Goal: Communication & Community: Answer question/provide support

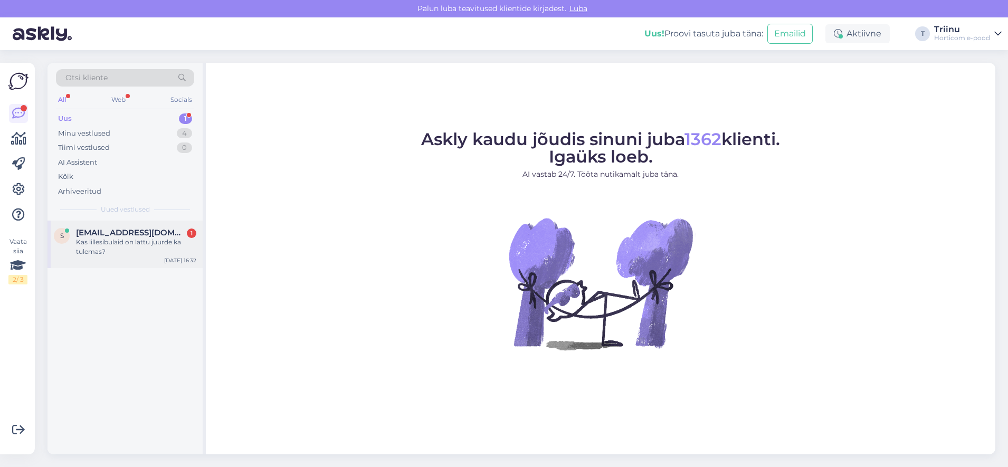
click at [146, 229] on span "[EMAIL_ADDRESS][DOMAIN_NAME]" at bounding box center [131, 233] width 110 height 10
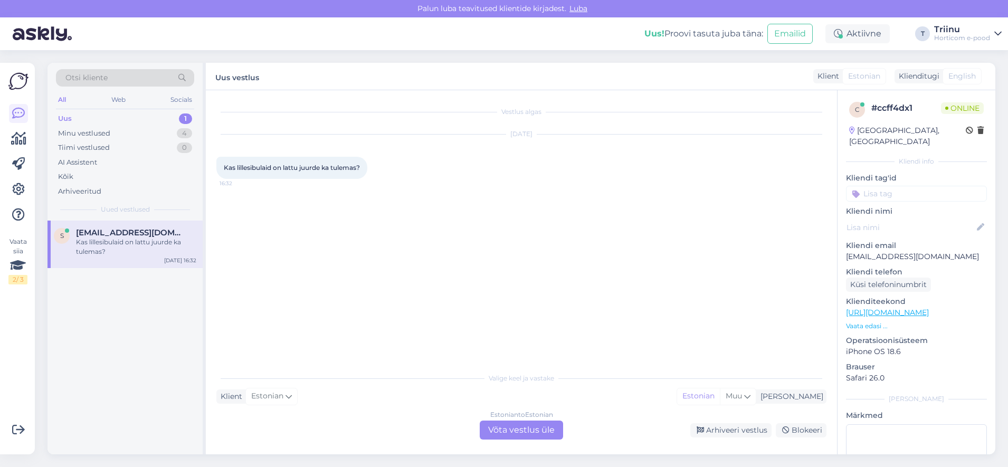
click at [508, 430] on div "Estonian to Estonian Võta vestlus üle" at bounding box center [521, 430] width 83 height 19
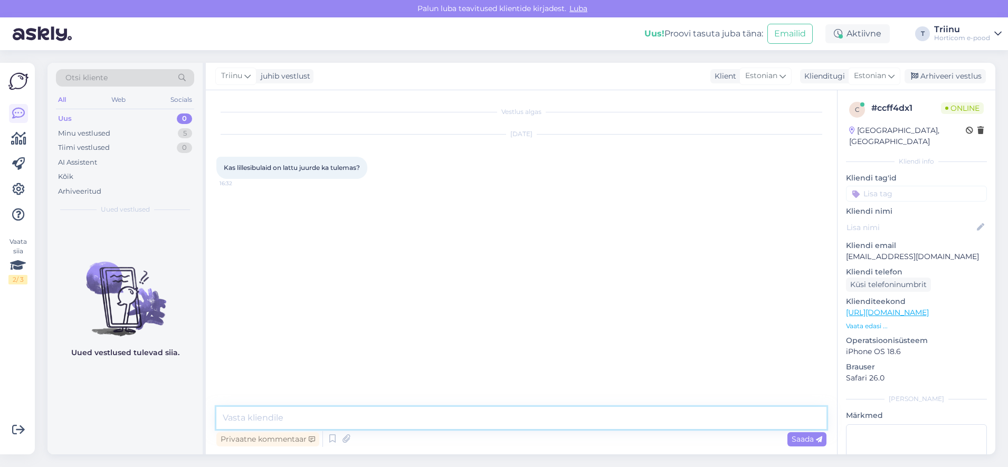
click at [313, 412] on textarea at bounding box center [521, 418] width 610 height 22
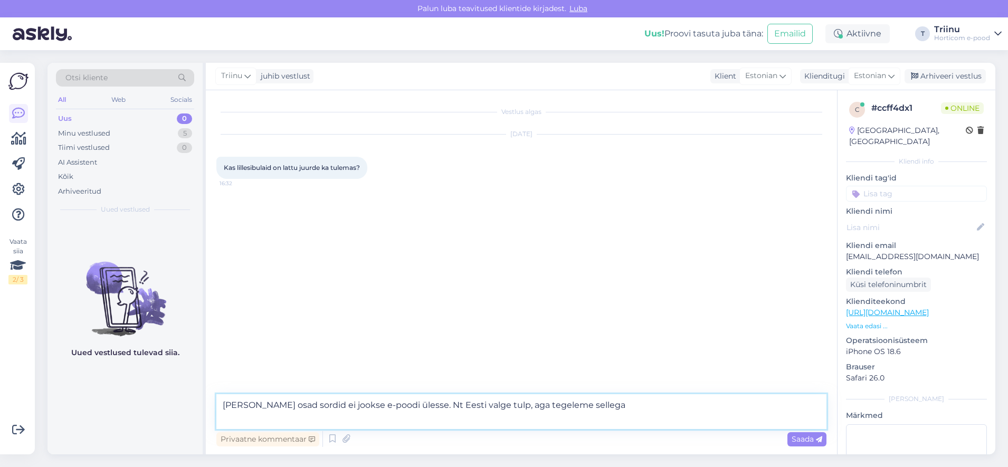
type textarea "[PERSON_NAME] osad sordid ei jookse e-poodi ülesse. Nt Eesti valge tulp, aga te…"
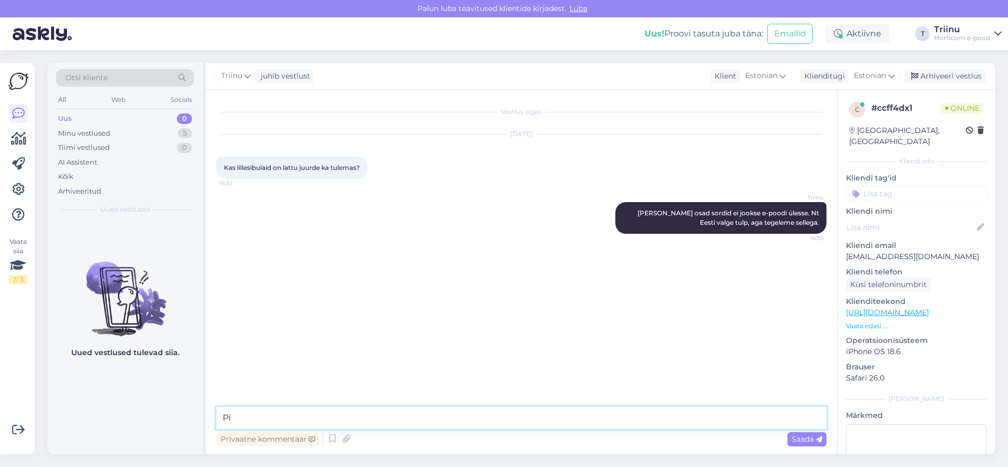
type textarea "P"
type textarea "Mis lillesibulad täpsemalt huvitavad, saan laoseisust vaadata"
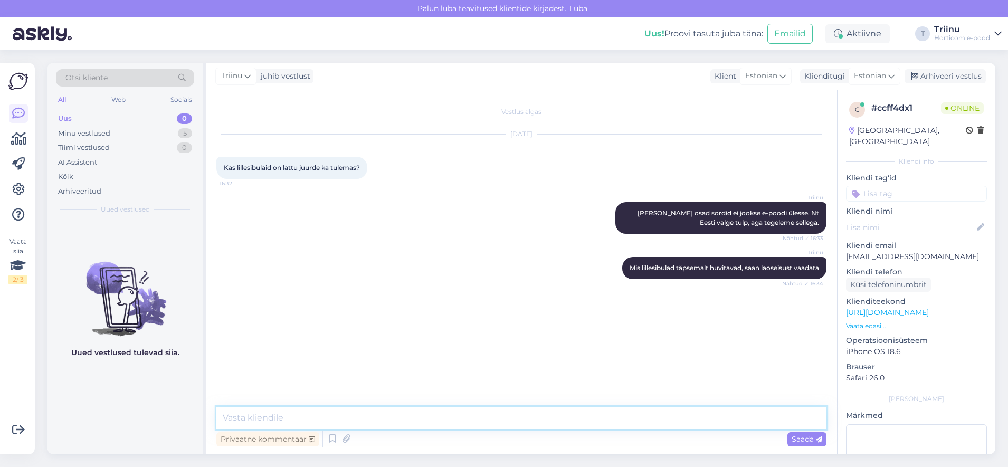
click at [455, 417] on textarea at bounding box center [521, 418] width 610 height 22
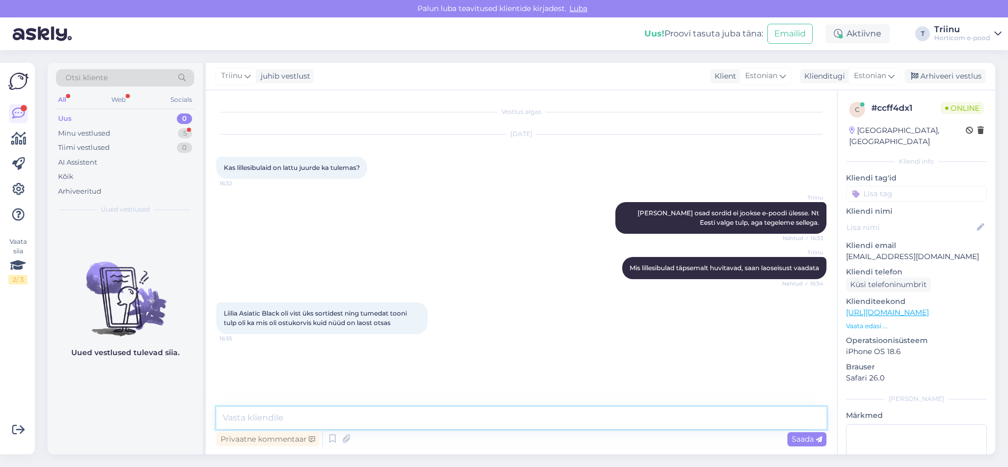
click at [262, 418] on textarea at bounding box center [521, 418] width 610 height 22
type textarea "kohe vaatan"
click at [266, 415] on textarea at bounding box center [521, 418] width 610 height 22
drag, startPoint x: 517, startPoint y: 422, endPoint x: 522, endPoint y: 418, distance: 6.8
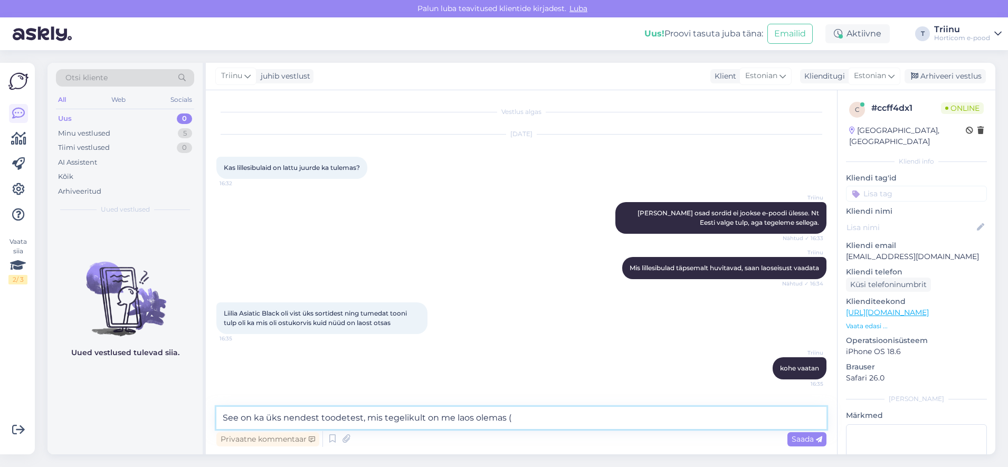
click at [517, 422] on textarea "See on ka üks nendest toodetest, mis tegelikult on me laos olemas (" at bounding box center [521, 418] width 610 height 22
type textarea "See on ka üks nendest toodetest, mis tegelikult on me laos olemas, kuid ei jook…"
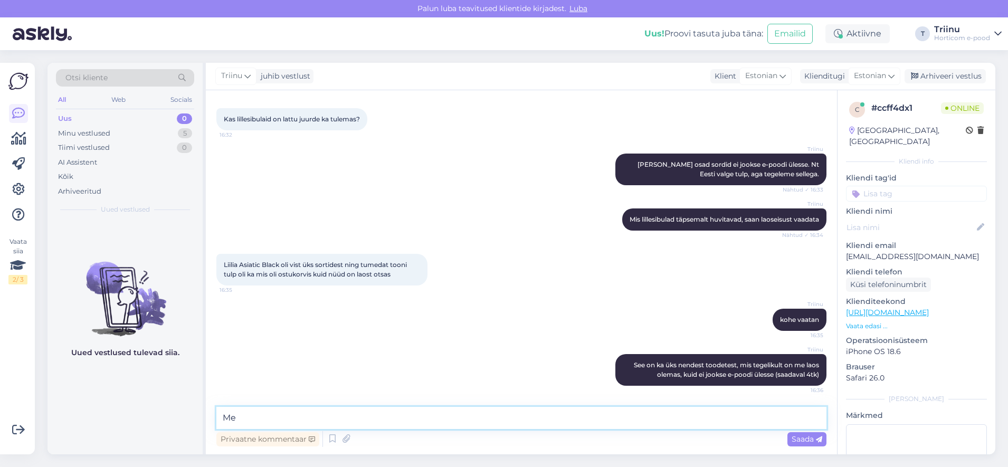
type textarea "M"
type textarea "S"
type textarea "I"
type textarea "P"
drag, startPoint x: 129, startPoint y: 409, endPoint x: 325, endPoint y: 456, distance: 201.4
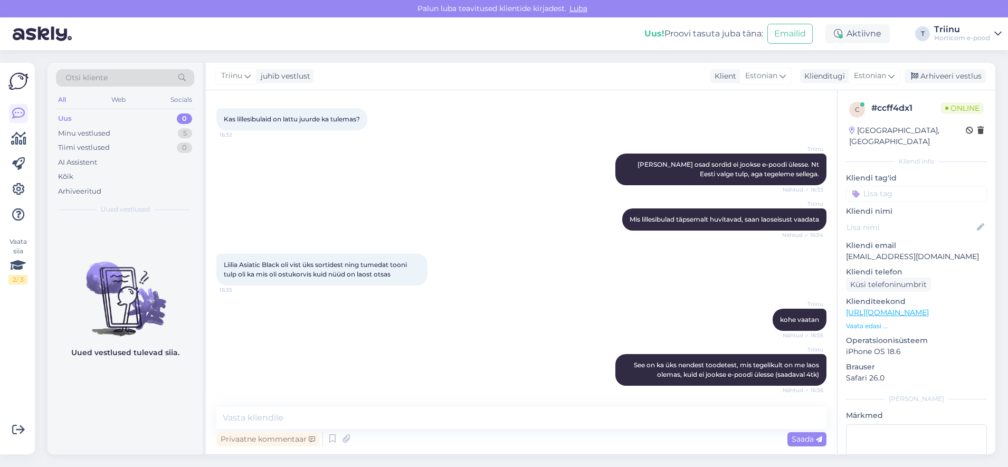
click at [129, 409] on div "Uued vestlused tulevad siia." at bounding box center [125, 338] width 155 height 234
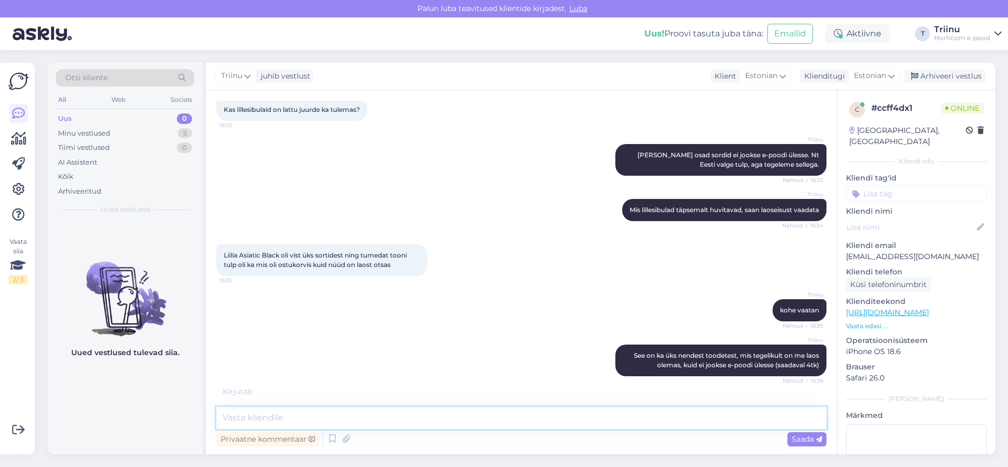
click at [335, 414] on textarea at bounding box center [521, 418] width 610 height 22
type textarea "ma küsin kiiresti programmeerijalt üle, et kui kiiresti on võimalik see viga [P…"
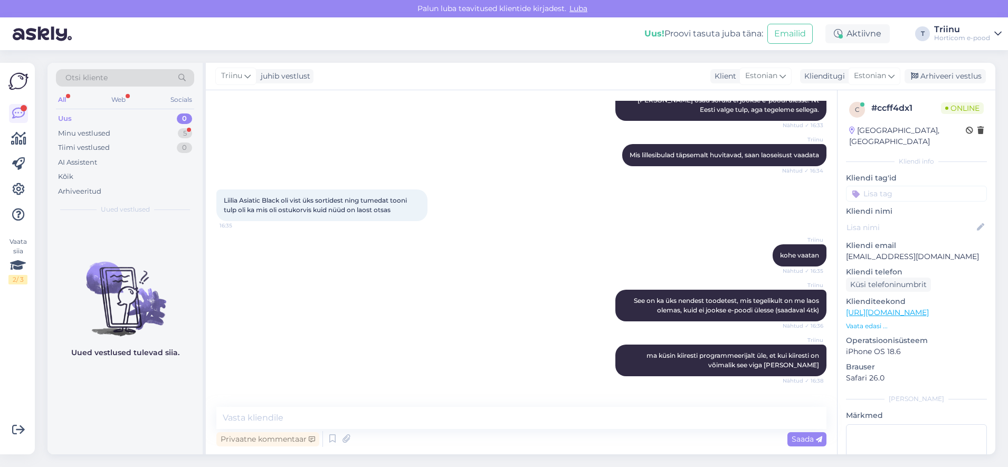
scroll to position [158, 0]
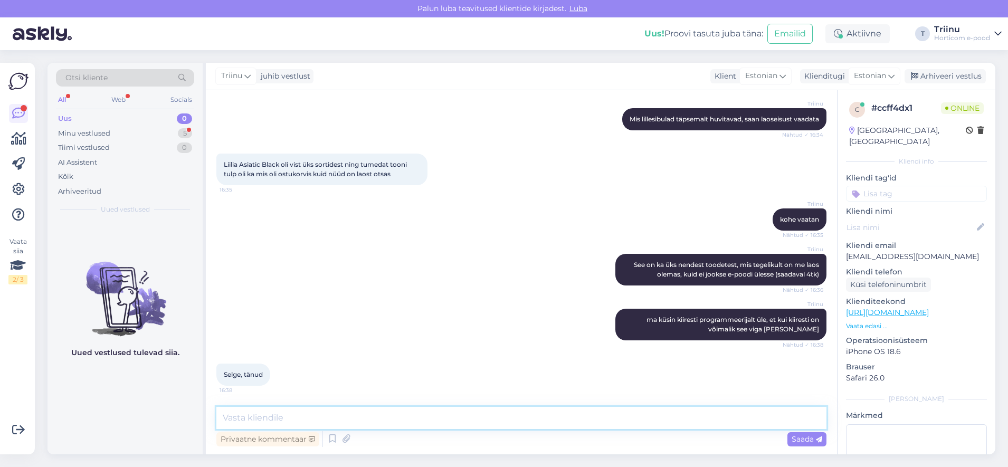
click at [252, 416] on textarea at bounding box center [521, 418] width 610 height 22
type textarea "H"
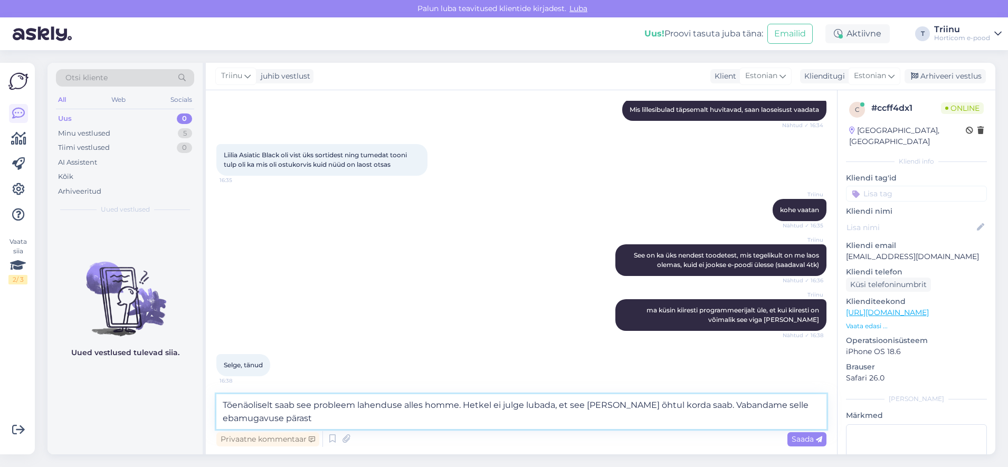
type textarea "Tõenäoliselt saab see probleem lahenduse alles homme. Hetkel ei julge lubada, e…"
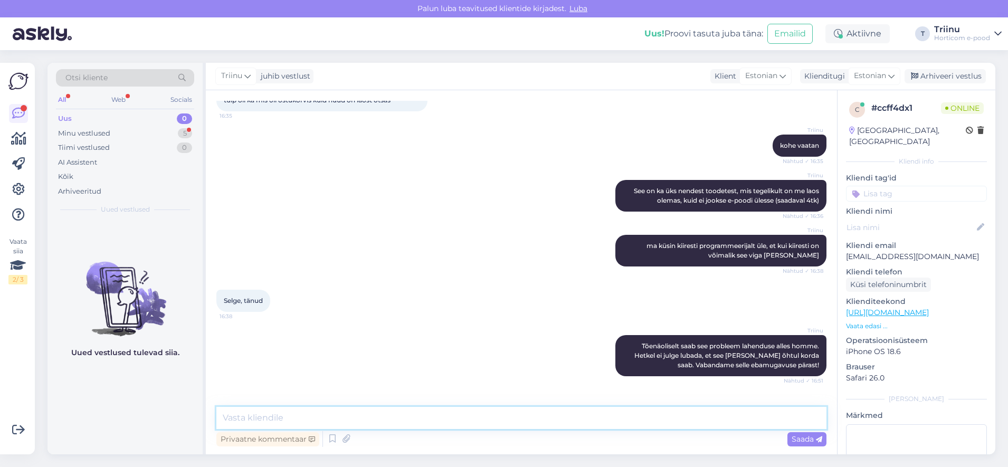
scroll to position [268, 0]
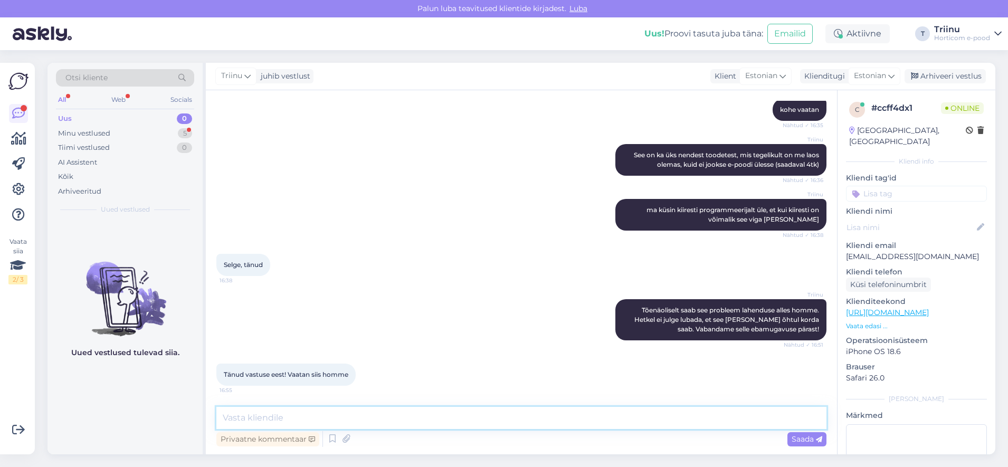
click at [266, 420] on textarea at bounding box center [521, 418] width 610 height 22
type textarea "J"
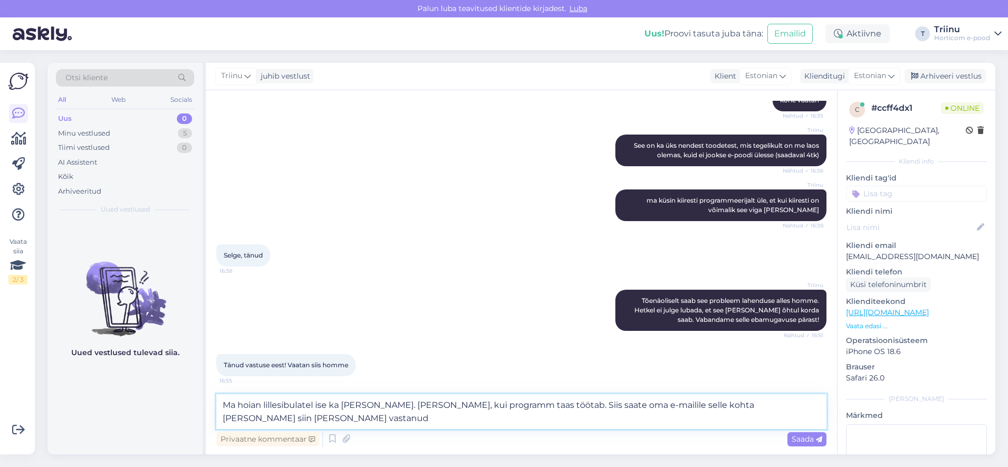
type textarea "Ma hoian lillesibulatel ise ka [PERSON_NAME]. [PERSON_NAME], kui programm taas …"
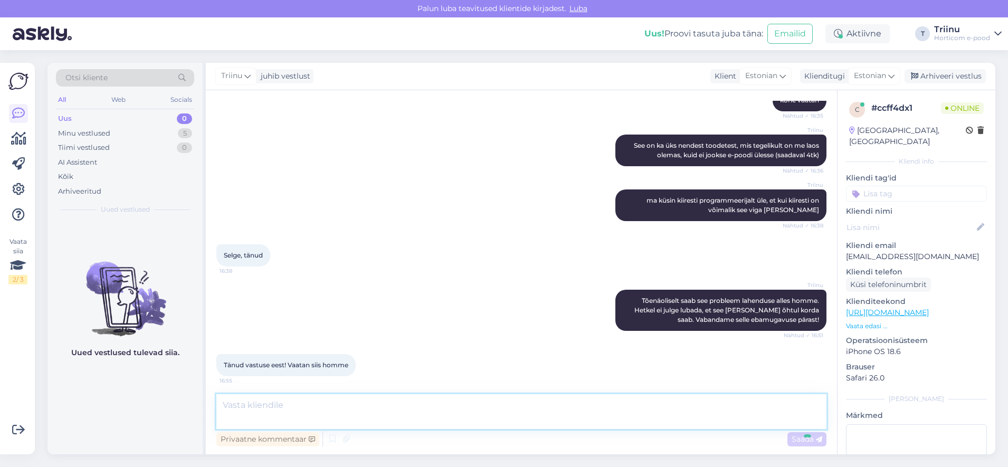
scroll to position [333, 0]
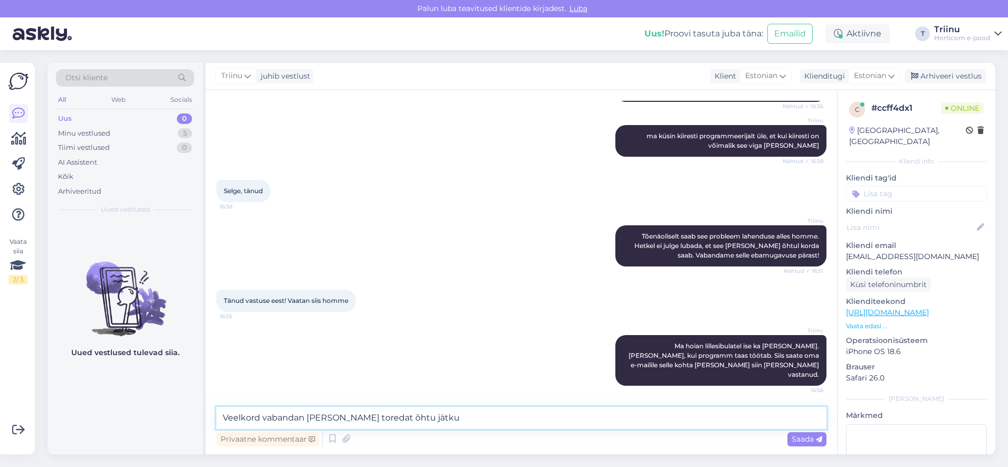
type textarea "Veelkord vabandan [PERSON_NAME] toredat õhtu jätku!"
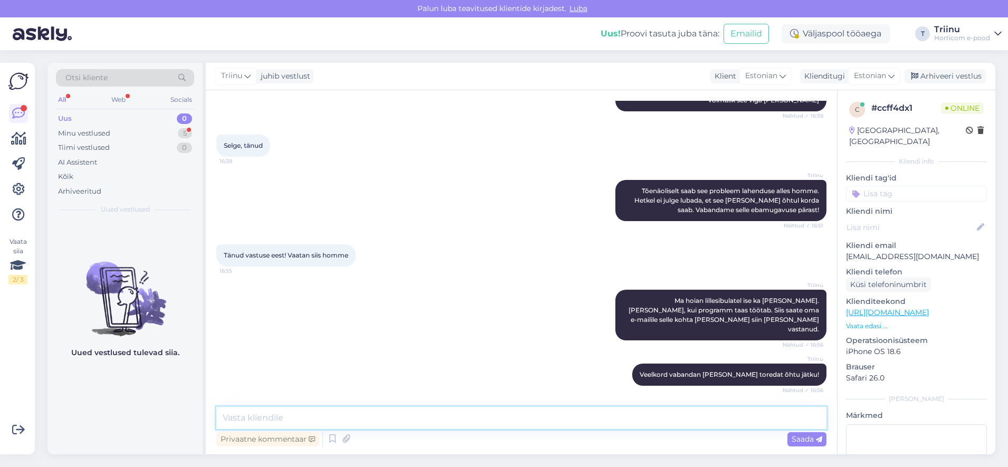
scroll to position [423, 0]
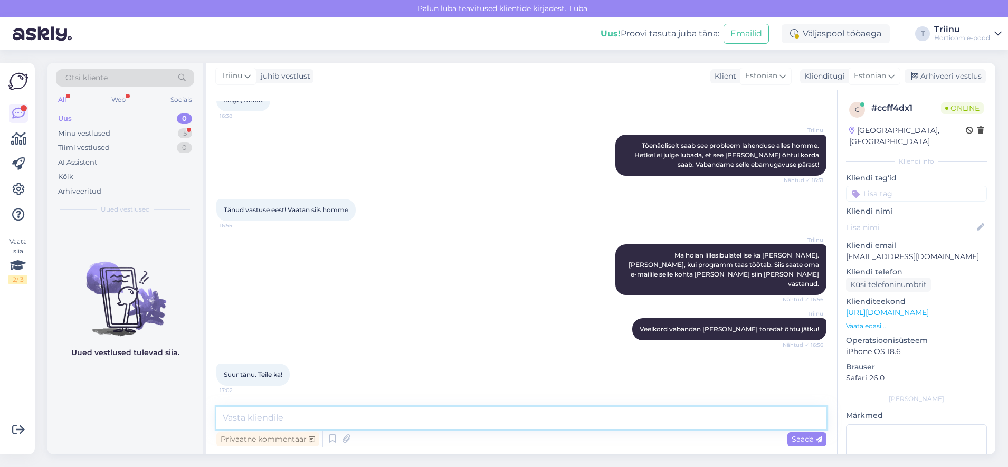
click at [267, 413] on textarea at bounding box center [521, 418] width 610 height 22
type textarea "Aitäh!"
